Goal: Information Seeking & Learning: Compare options

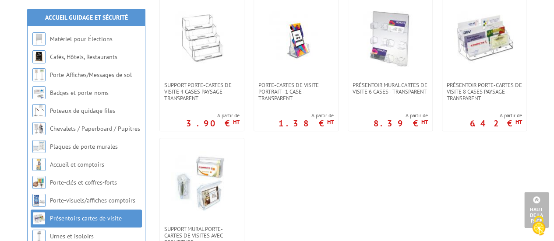
scroll to position [306, 0]
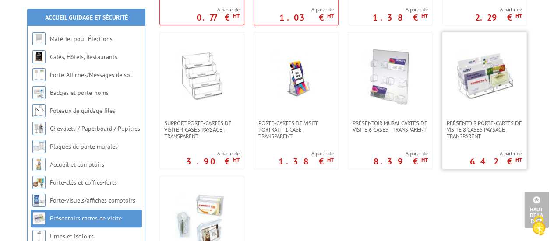
click at [484, 77] on img at bounding box center [483, 76] width 61 height 61
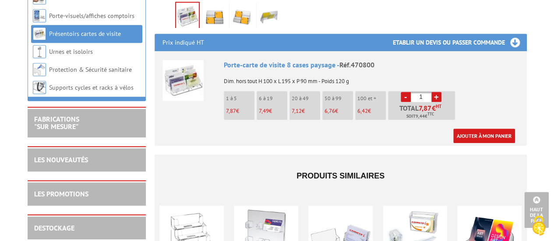
scroll to position [438, 0]
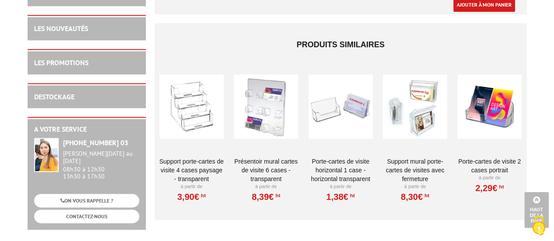
click at [266, 102] on div at bounding box center [266, 107] width 64 height 88
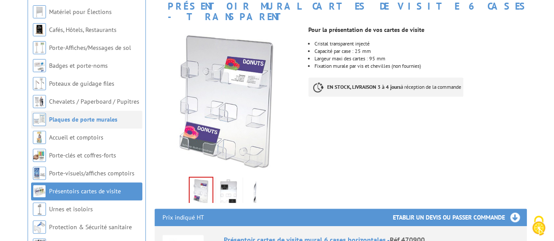
scroll to position [88, 0]
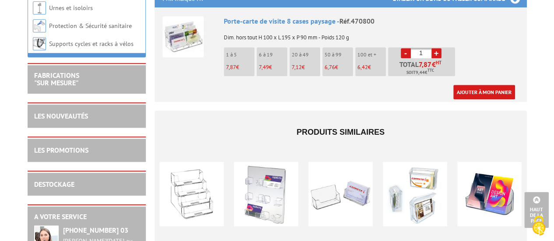
scroll to position [175, 0]
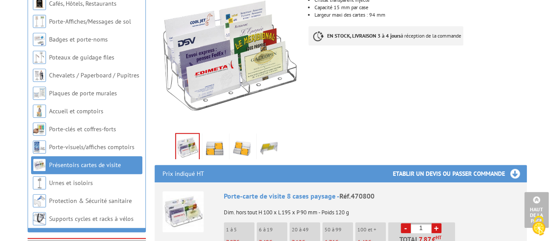
click at [238, 142] on img at bounding box center [241, 148] width 21 height 27
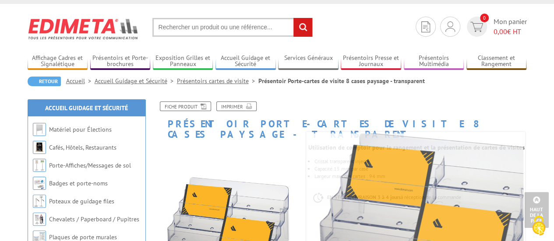
scroll to position [0, 0]
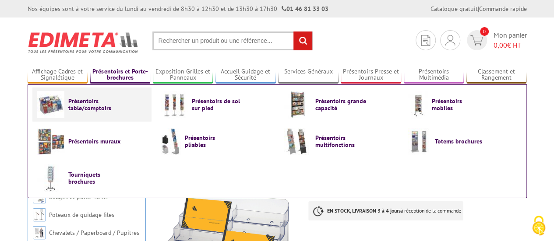
click at [103, 102] on span "Présentoirs table/comptoirs" at bounding box center [94, 105] width 53 height 14
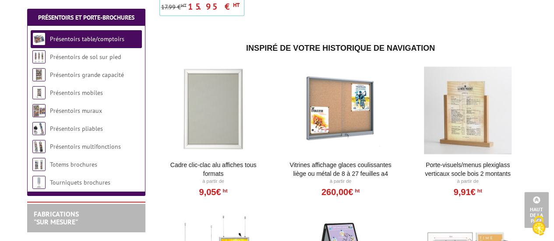
scroll to position [481, 0]
